Goal: Find specific page/section

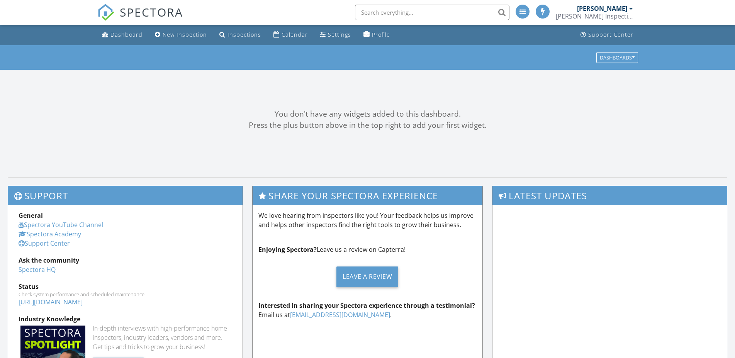
click at [285, 33] on div "Calendar" at bounding box center [294, 34] width 26 height 7
